Goal: Find specific page/section: Find specific page/section

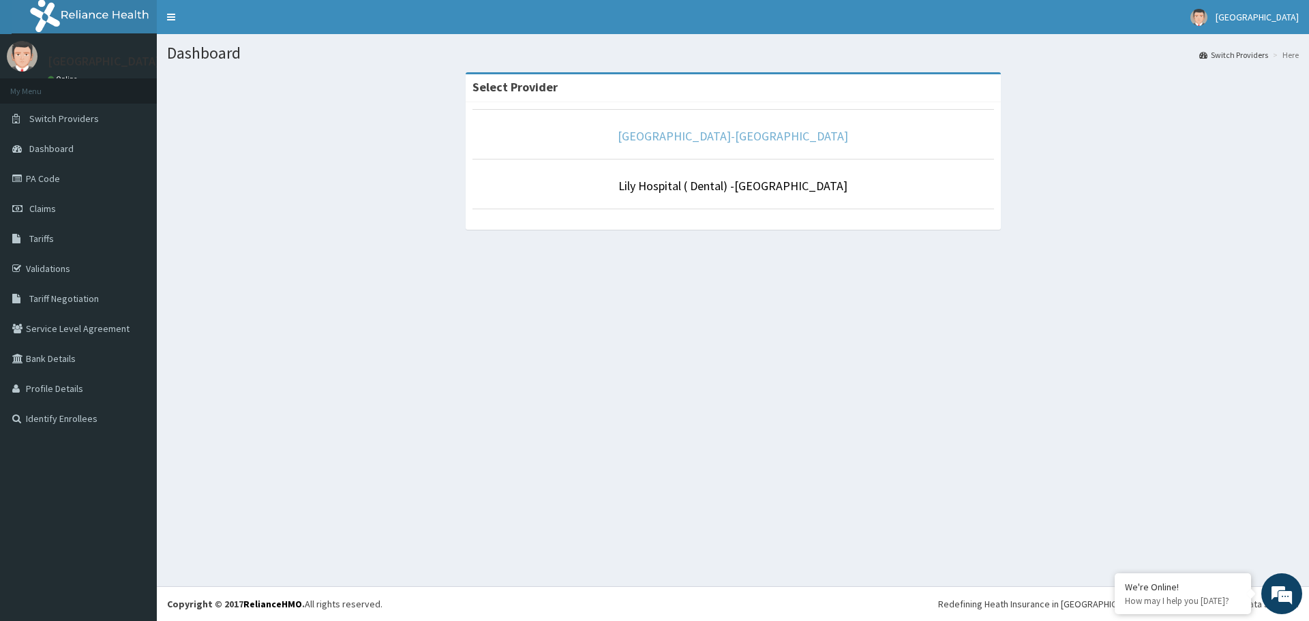
click at [756, 143] on link "[GEOGRAPHIC_DATA]-[GEOGRAPHIC_DATA]" at bounding box center [733, 136] width 230 height 16
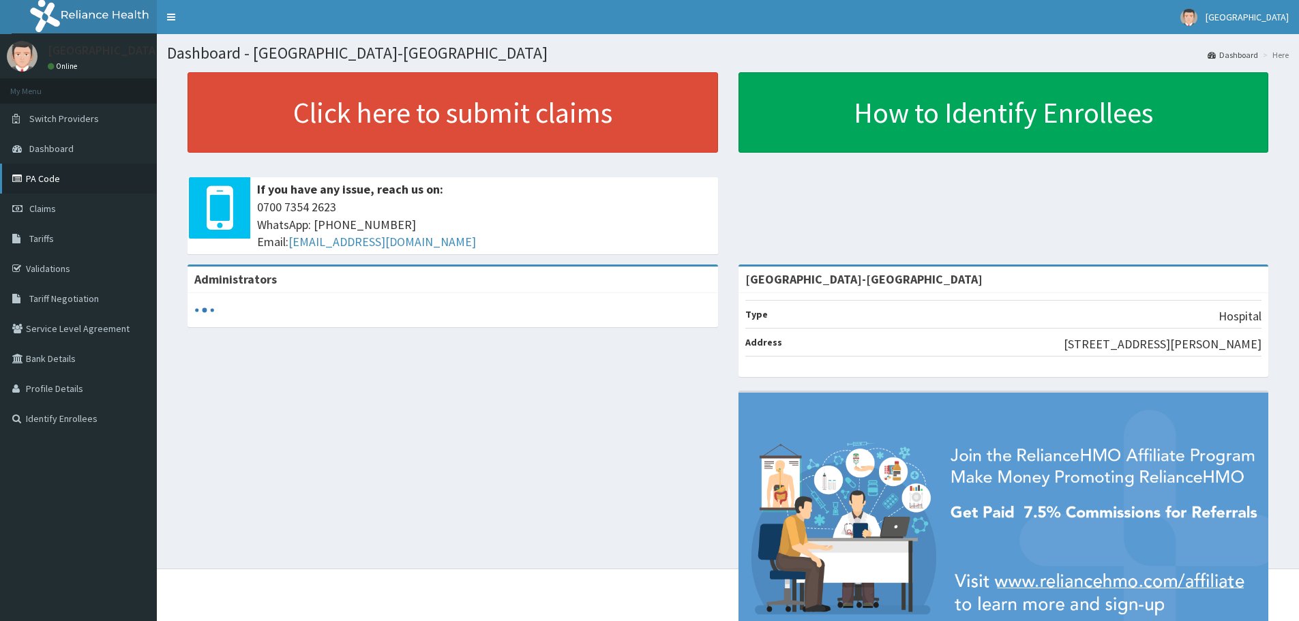
click at [44, 178] on link "PA Code" at bounding box center [78, 179] width 157 height 30
